Goal: Navigation & Orientation: Find specific page/section

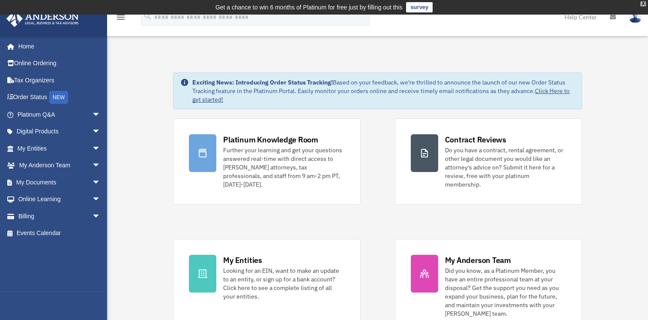
click at [643, 3] on div "X" at bounding box center [644, 3] width 6 height 5
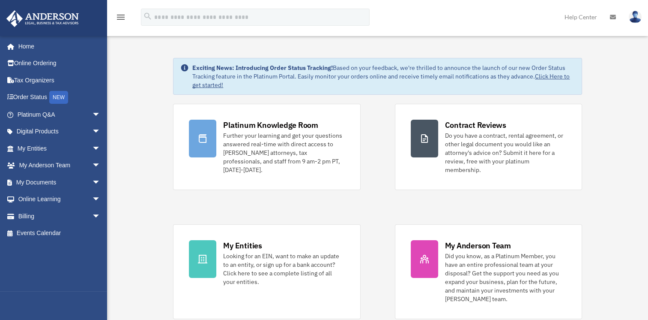
click at [121, 17] on icon "menu" at bounding box center [121, 17] width 10 height 10
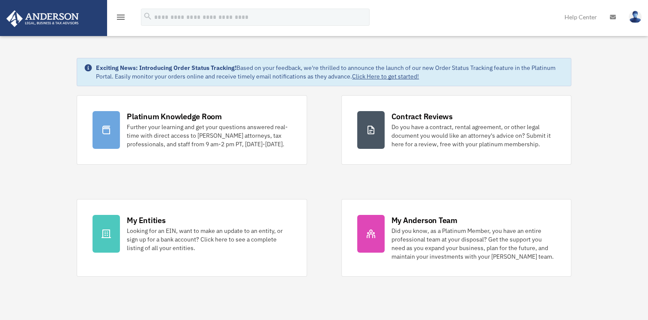
click at [121, 17] on icon "menu" at bounding box center [121, 17] width 10 height 10
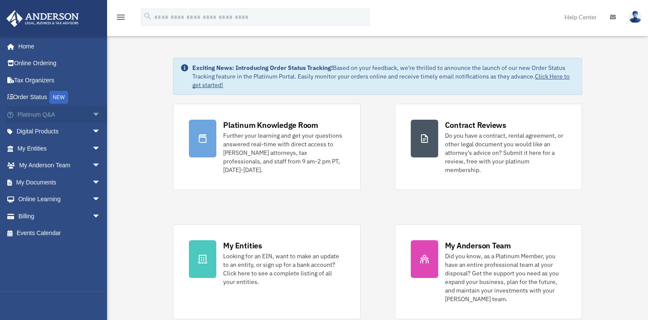
click at [35, 115] on link "Platinum Q&A arrow_drop_down" at bounding box center [60, 114] width 108 height 17
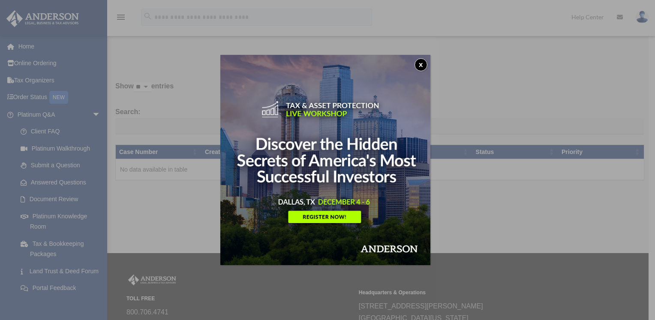
click at [90, 115] on div "x" at bounding box center [327, 160] width 655 height 320
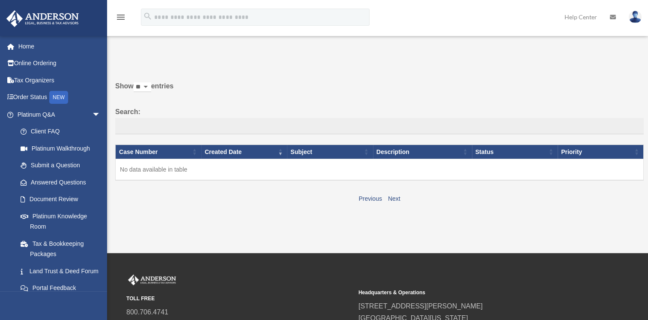
click at [92, 115] on span "arrow_drop_down" at bounding box center [100, 115] width 17 height 18
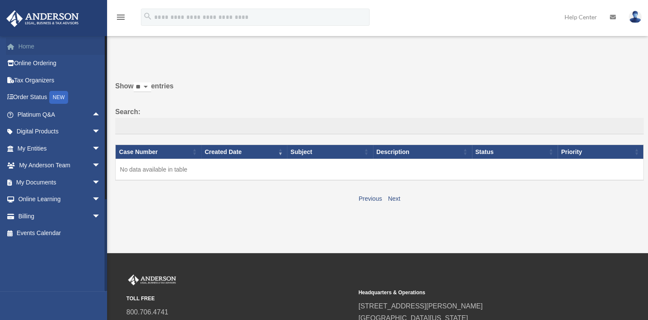
click at [21, 46] on link "Home" at bounding box center [60, 46] width 108 height 17
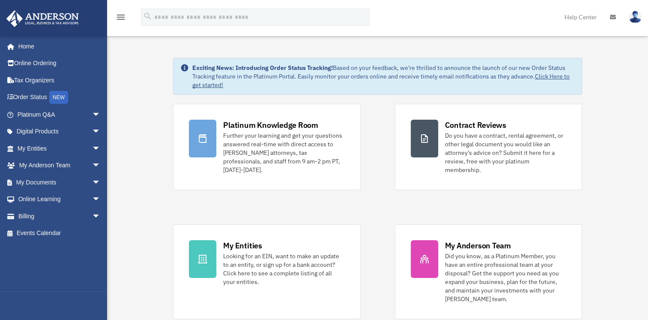
click at [639, 18] on img at bounding box center [635, 17] width 13 height 12
click at [92, 114] on span "arrow_drop_down" at bounding box center [100, 115] width 17 height 18
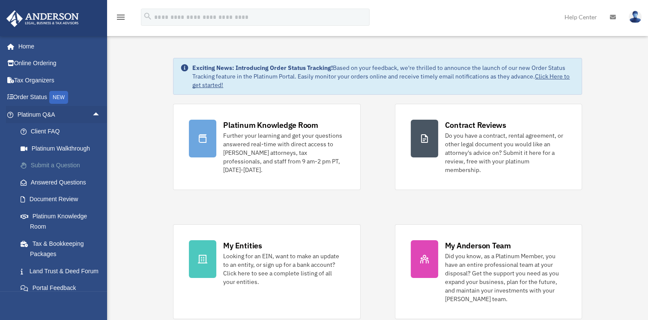
click at [54, 165] on link "Submit a Question" at bounding box center [63, 165] width 102 height 17
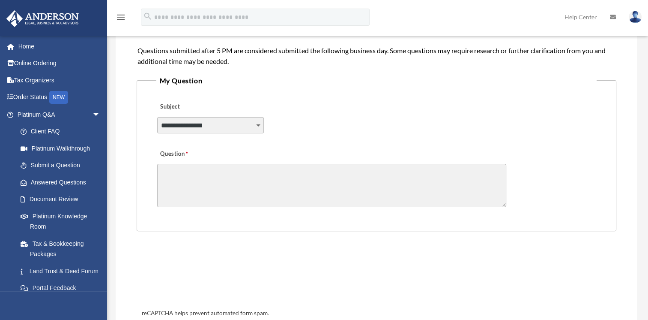
scroll to position [182, 0]
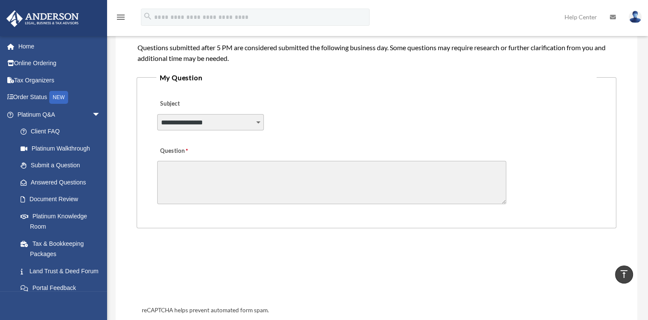
click at [258, 121] on select "**********" at bounding box center [210, 122] width 107 height 16
click at [334, 129] on div "**********" at bounding box center [376, 116] width 441 height 47
click at [67, 214] on link "Platinum Knowledge Room" at bounding box center [63, 220] width 102 height 27
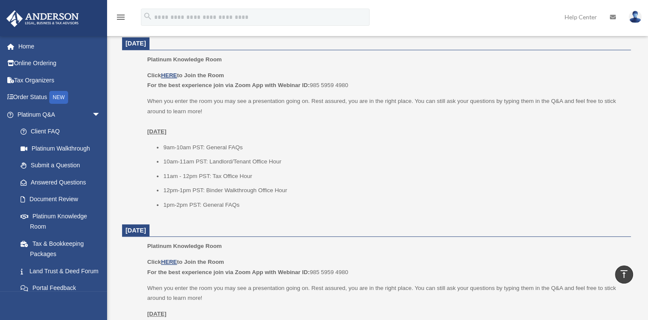
scroll to position [323, 0]
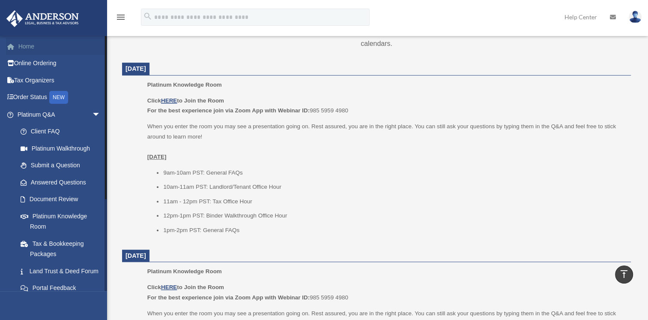
click at [29, 49] on link "Home" at bounding box center [60, 46] width 108 height 17
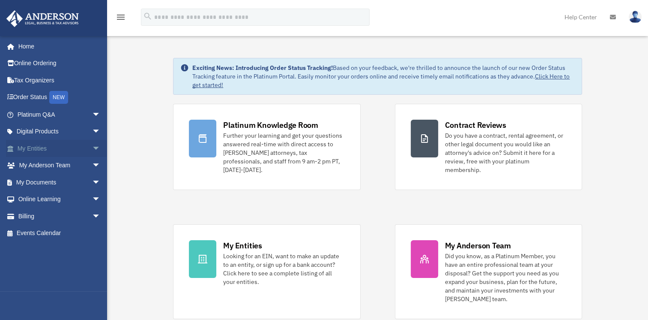
click at [92, 147] on span "arrow_drop_down" at bounding box center [100, 149] width 17 height 18
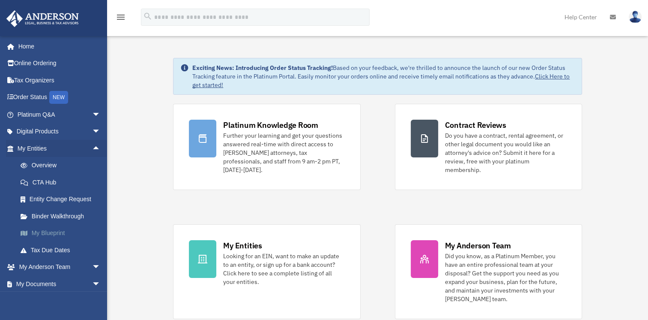
click at [51, 232] on link "My Blueprint" at bounding box center [63, 233] width 102 height 17
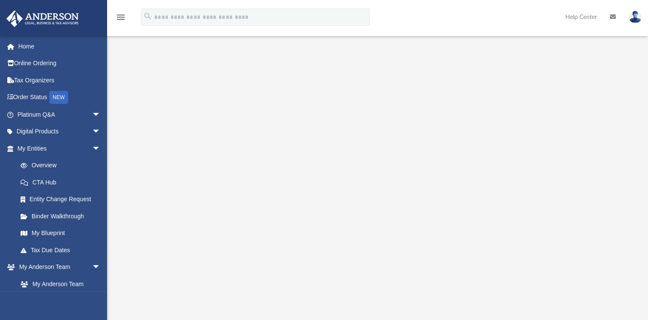
scroll to position [56, 0]
click at [92, 269] on span "arrow_drop_down" at bounding box center [100, 267] width 17 height 18
click at [43, 283] on link "My Documents arrow_drop_down" at bounding box center [60, 283] width 108 height 17
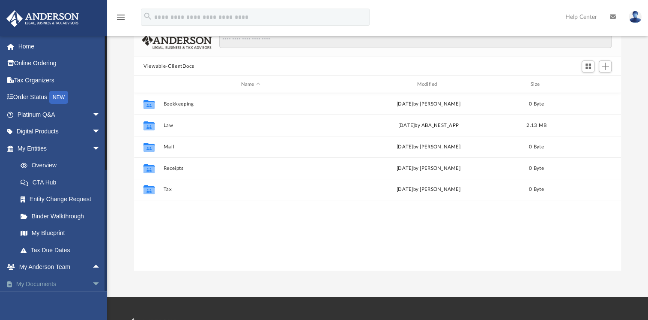
scroll to position [188, 480]
click at [50, 235] on link "My Blueprint" at bounding box center [63, 233] width 102 height 17
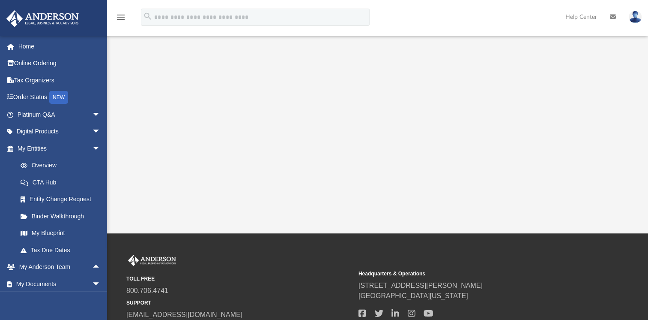
scroll to position [190, 0]
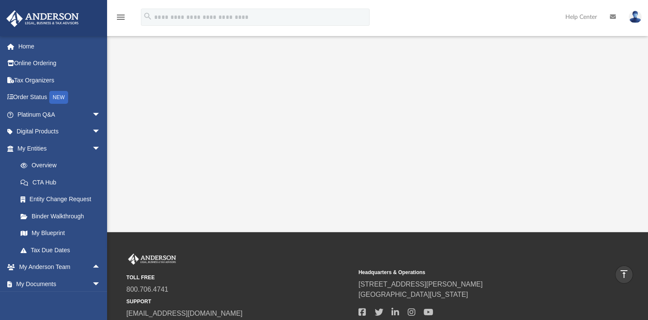
click at [622, 273] on icon "vertical_align_top" at bounding box center [624, 274] width 10 height 10
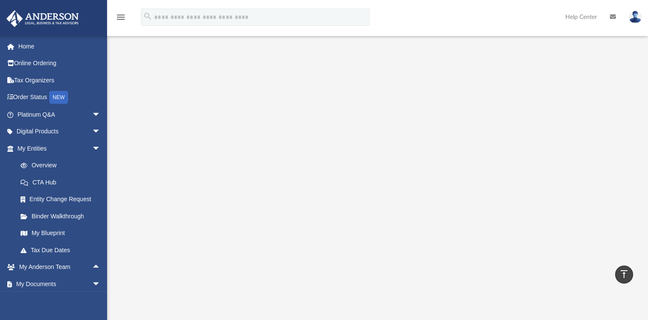
scroll to position [0, 0]
click at [38, 285] on link "My Documents arrow_drop_down" at bounding box center [60, 283] width 108 height 17
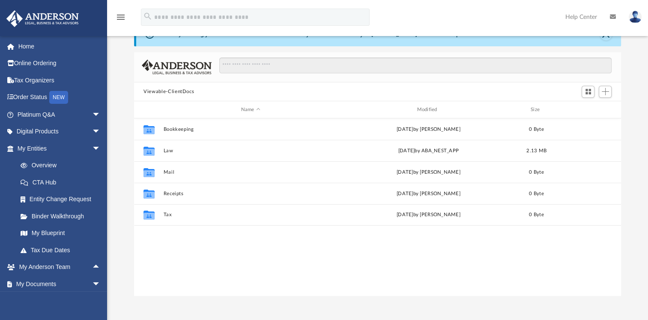
scroll to position [33, 0]
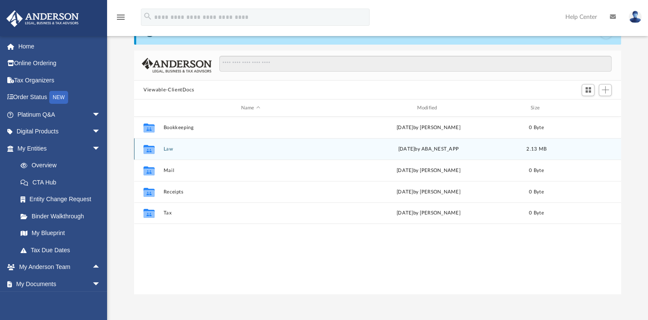
click at [153, 150] on icon "grid" at bounding box center [149, 150] width 11 height 7
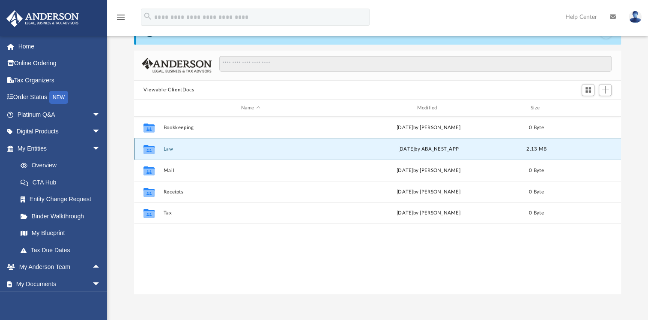
click at [171, 147] on button "Law" at bounding box center [251, 149] width 174 height 6
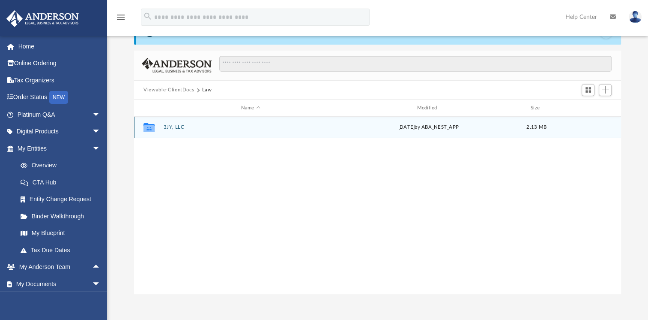
click at [167, 126] on button "3JY, LLC" at bounding box center [251, 127] width 174 height 6
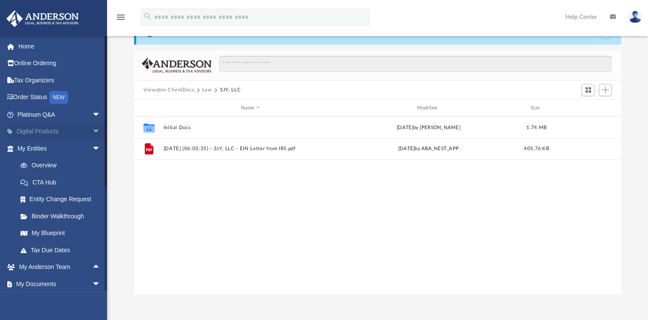
click at [39, 137] on link "Digital Products arrow_drop_down" at bounding box center [60, 131] width 108 height 17
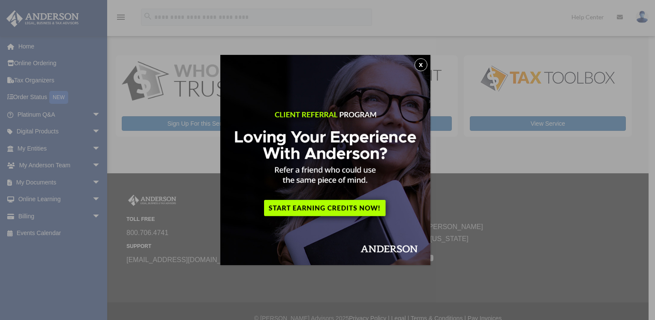
click at [425, 64] on button "x" at bounding box center [420, 64] width 13 height 13
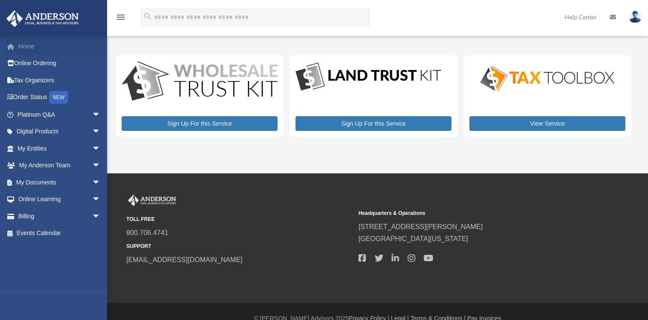
click at [32, 48] on link "Home" at bounding box center [60, 46] width 108 height 17
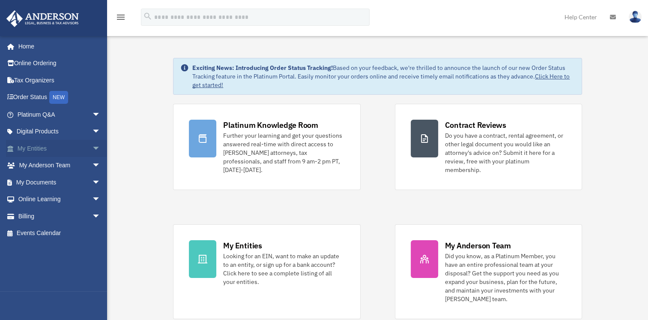
click at [92, 149] on span "arrow_drop_down" at bounding box center [100, 149] width 17 height 18
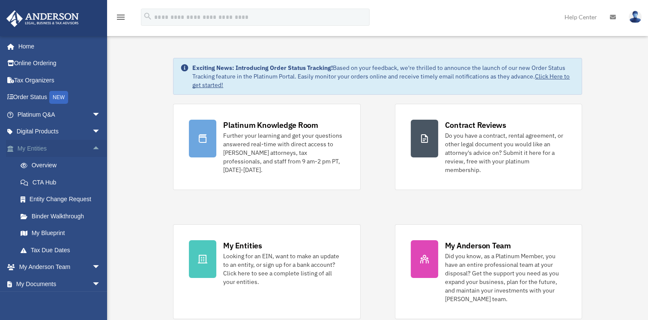
click at [92, 149] on span "arrow_drop_up" at bounding box center [100, 149] width 17 height 18
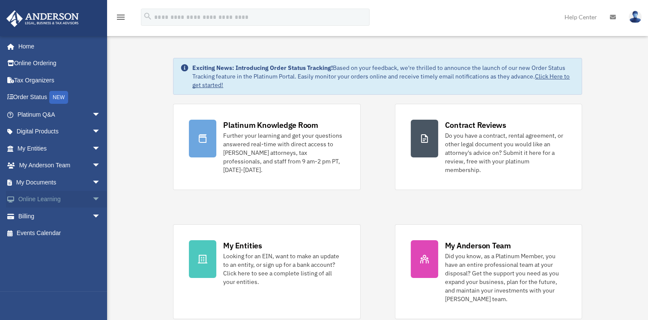
click at [92, 197] on span "arrow_drop_down" at bounding box center [100, 200] width 17 height 18
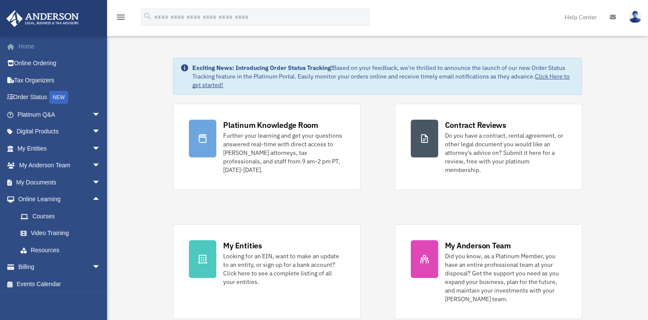
click at [26, 48] on link "Home" at bounding box center [60, 46] width 108 height 17
